Goal: Communication & Community: Answer question/provide support

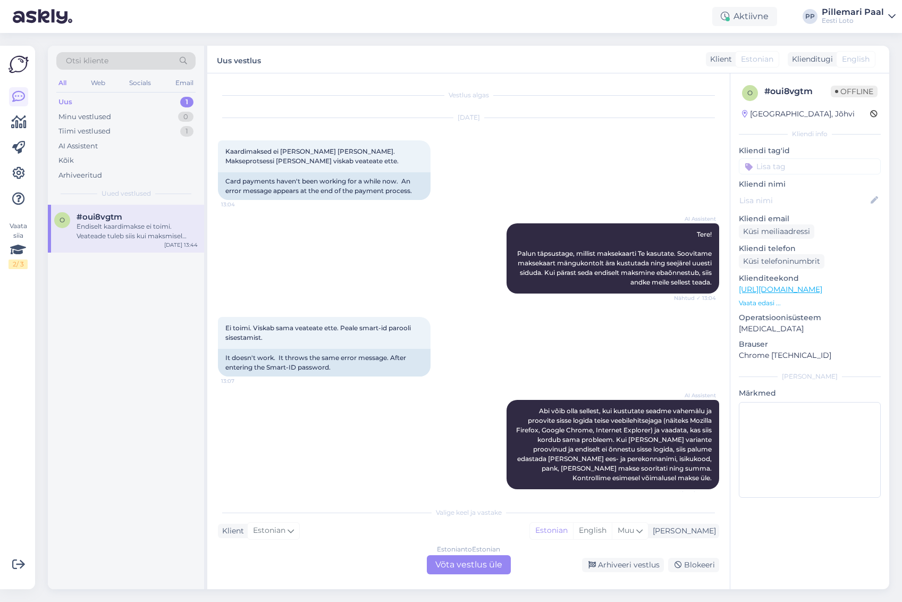
scroll to position [478, 0]
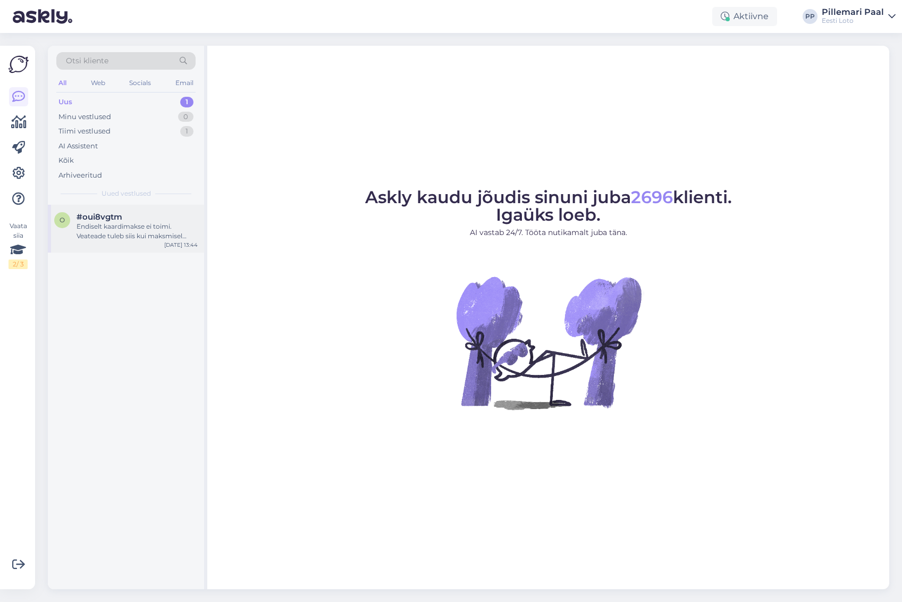
click at [110, 231] on div "Endiselt kaardimakse ei toimi. Veateade tuleb siis kui maksmisel vajutan kaardi…" at bounding box center [137, 231] width 121 height 19
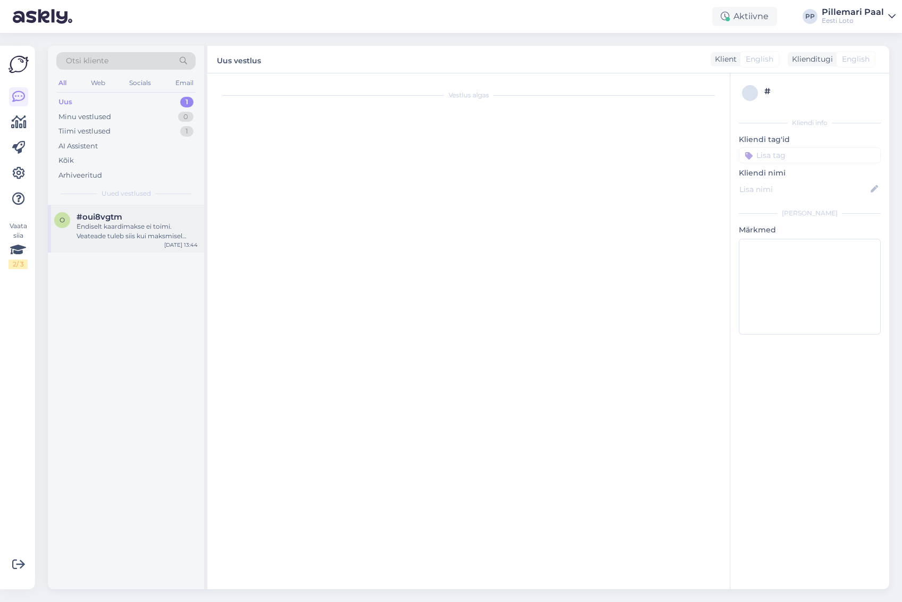
scroll to position [478, 0]
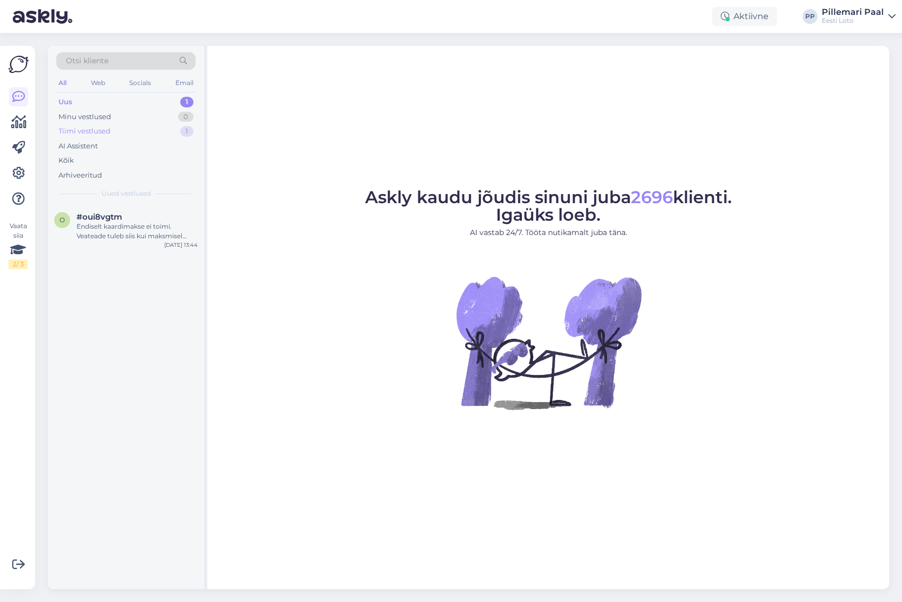
click at [107, 131] on div "Tiimi vestlused" at bounding box center [84, 131] width 52 height 11
click at [105, 225] on div "Isikukood45612250267" at bounding box center [137, 227] width 121 height 10
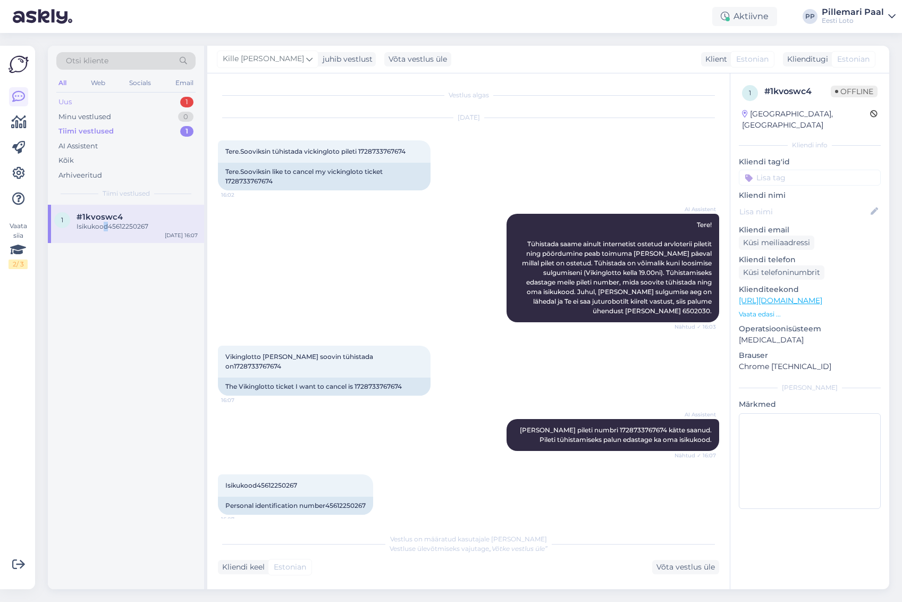
click at [99, 98] on div "Uus 1" at bounding box center [125, 102] width 139 height 15
click at [72, 100] on div "Uus" at bounding box center [65, 102] width 14 height 11
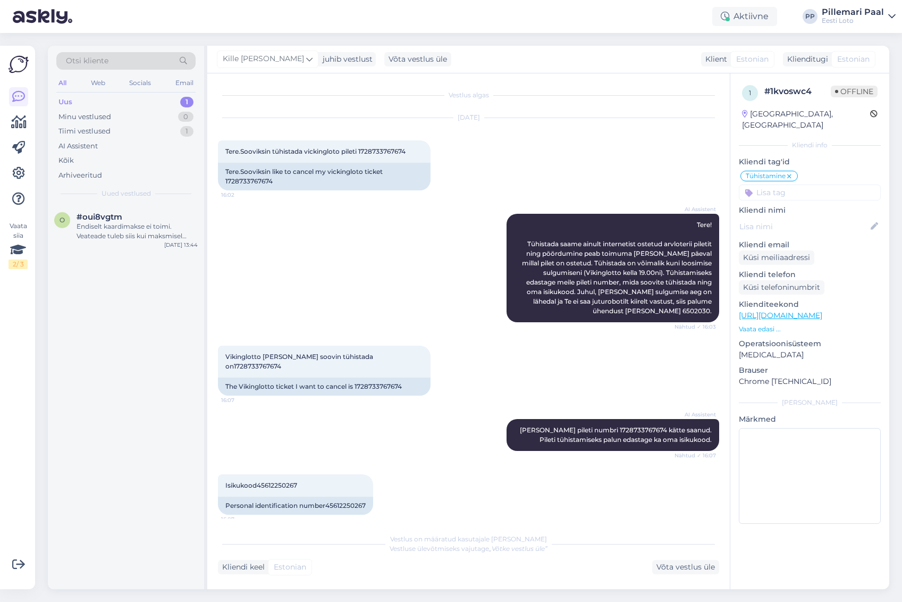
scroll to position [54, 0]
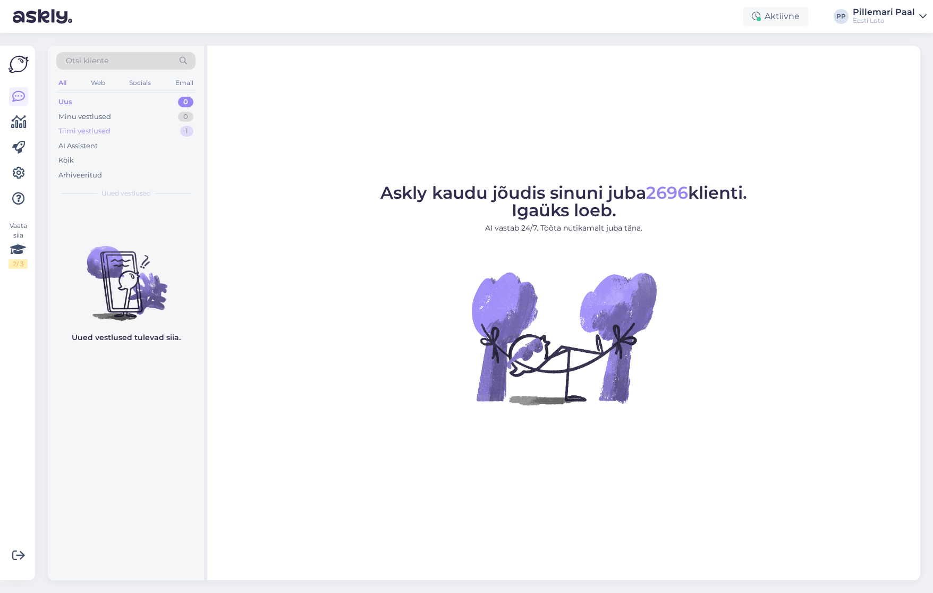
click at [90, 132] on div "Tiimi vestlused" at bounding box center [84, 131] width 52 height 11
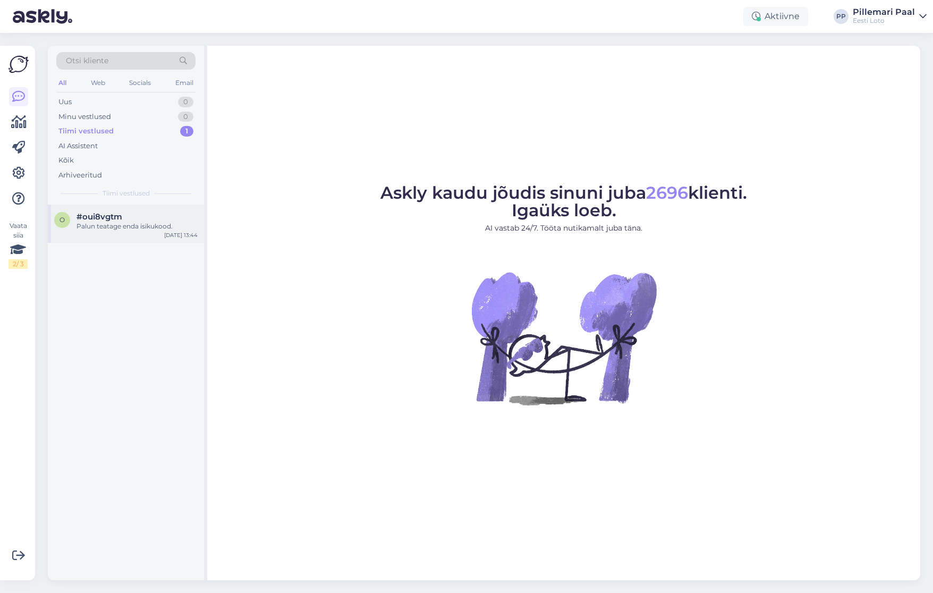
click at [130, 224] on div "Palun teatage enda isikukood." at bounding box center [137, 227] width 121 height 10
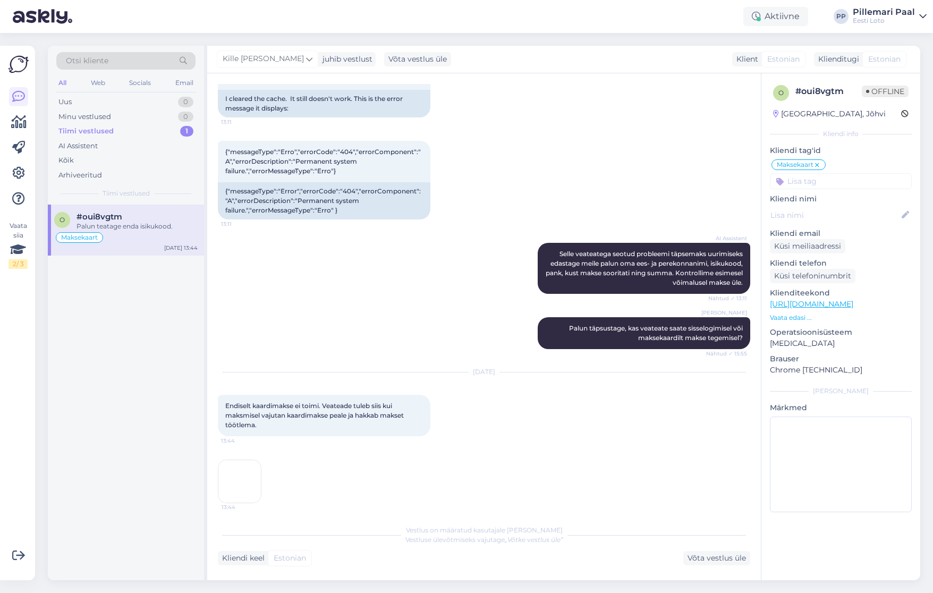
scroll to position [506, 0]
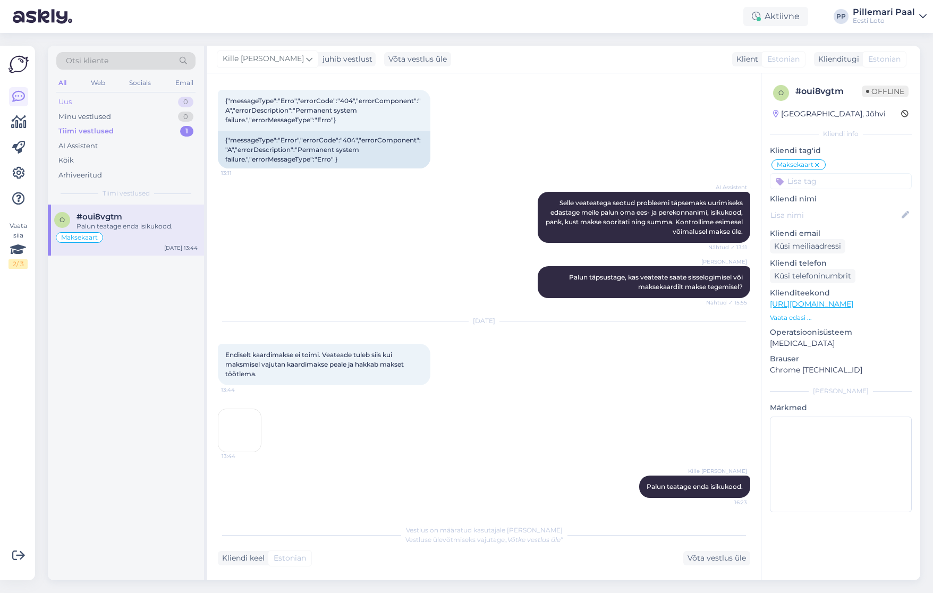
drag, startPoint x: 70, startPoint y: 99, endPoint x: 82, endPoint y: 98, distance: 12.8
click at [70, 99] on div "Uus" at bounding box center [64, 102] width 13 height 11
